Goal: Navigation & Orientation: Find specific page/section

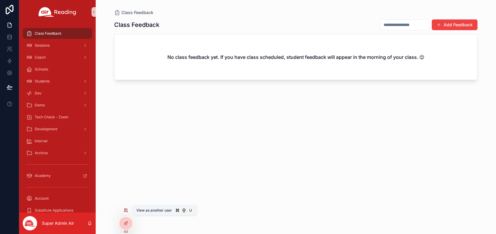
click at [127, 211] on icon at bounding box center [126, 210] width 5 height 5
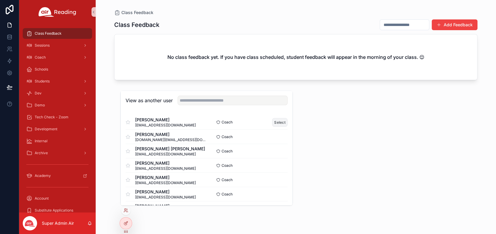
click at [281, 123] on button "Select" at bounding box center [280, 122] width 16 height 9
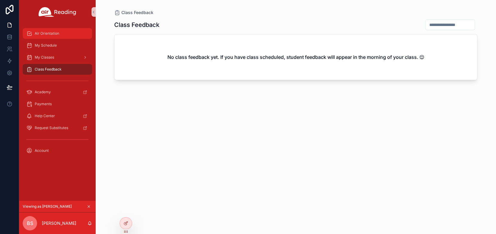
click at [53, 31] on span "Air Orientation" at bounding box center [47, 33] width 25 height 5
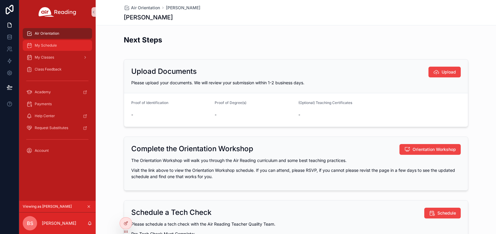
click at [52, 48] on span "My Schedule" at bounding box center [46, 45] width 22 height 5
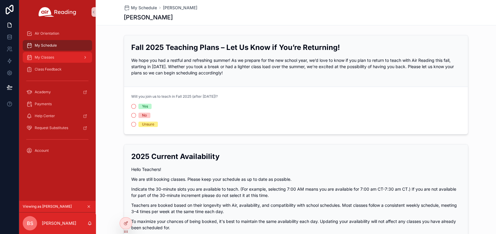
click at [58, 59] on div "My Classes" at bounding box center [57, 58] width 62 height 10
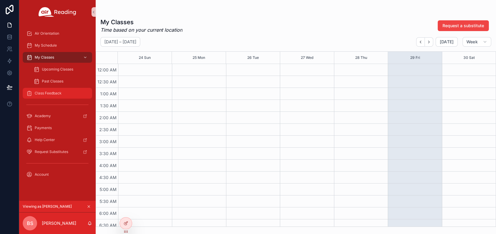
click at [54, 93] on span "Class Feedback" at bounding box center [48, 93] width 27 height 5
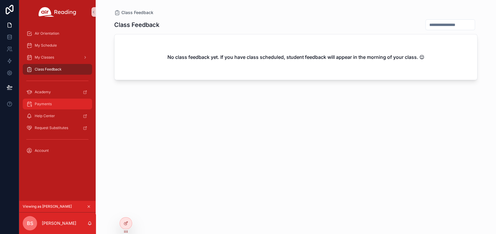
click at [52, 105] on div "Payments" at bounding box center [57, 104] width 62 height 10
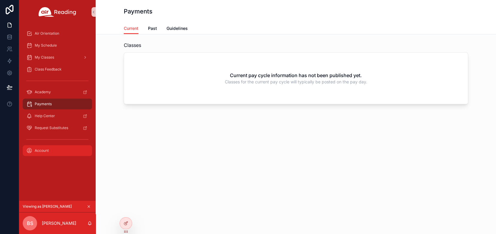
click at [56, 152] on div "Account" at bounding box center [57, 151] width 62 height 10
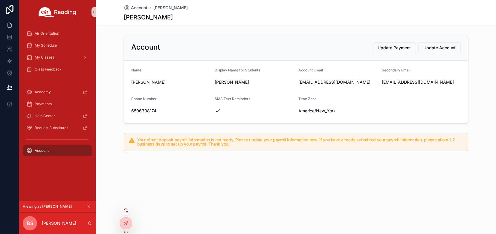
click at [126, 208] on icon at bounding box center [126, 210] width 5 height 5
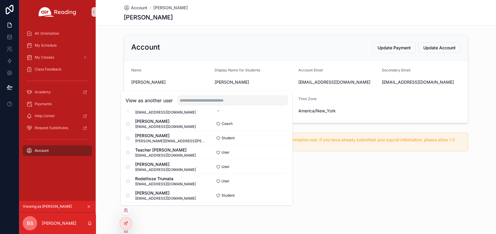
scroll to position [341, 0]
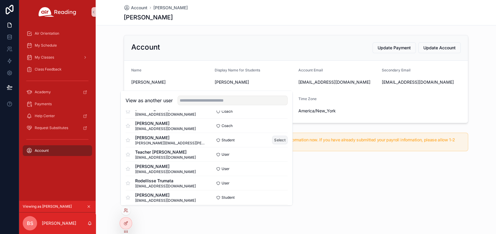
click at [283, 140] on button "Select" at bounding box center [280, 140] width 16 height 9
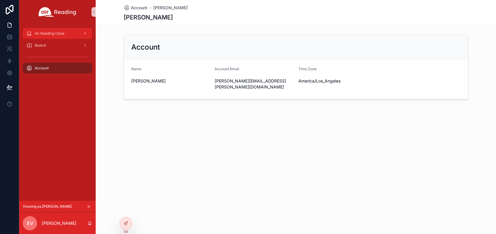
click at [58, 34] on span "Air Reading Class" at bounding box center [50, 33] width 30 height 5
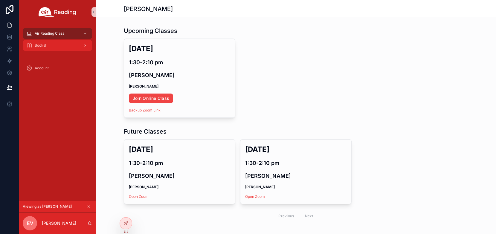
click at [58, 47] on div "Books!" at bounding box center [57, 46] width 62 height 10
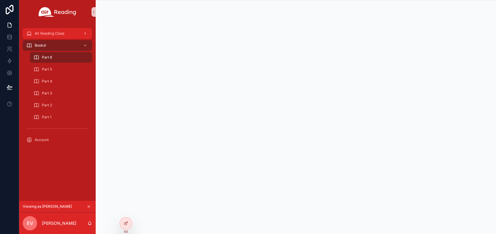
click at [63, 32] on span "Air Reading Class" at bounding box center [50, 33] width 30 height 5
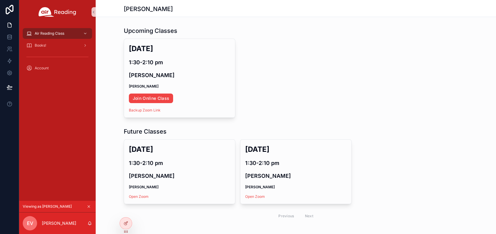
click at [90, 206] on icon "scrollable content" at bounding box center [89, 207] width 4 height 4
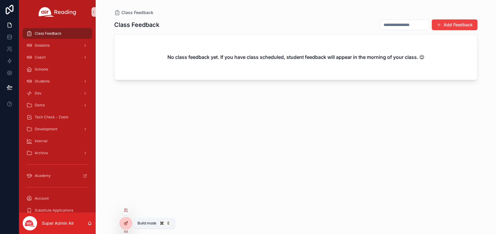
click at [126, 223] on icon at bounding box center [126, 223] width 5 height 5
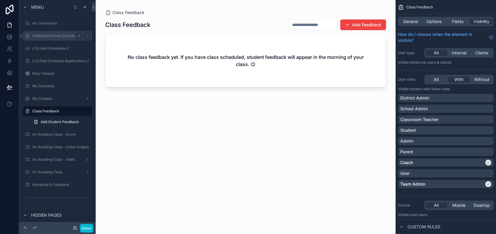
click at [66, 37] on label "Published School Schedules" at bounding box center [56, 36] width 48 height 5
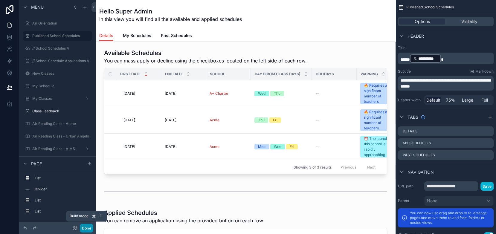
click at [86, 229] on button "Done" at bounding box center [86, 228] width 13 height 9
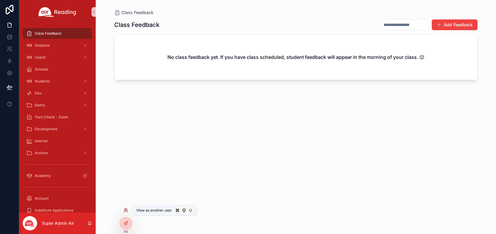
click at [125, 211] on icon at bounding box center [126, 210] width 5 height 5
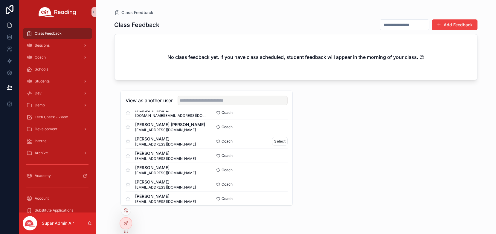
scroll to position [29, 0]
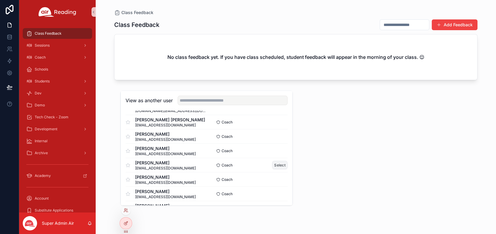
click at [280, 166] on button "Select" at bounding box center [280, 165] width 16 height 9
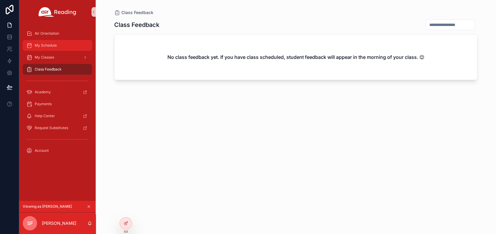
click at [63, 43] on div "My Schedule" at bounding box center [57, 46] width 62 height 10
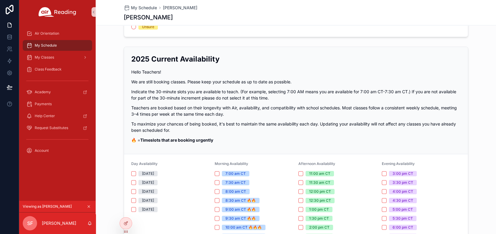
scroll to position [96, 0]
